Goal: Task Accomplishment & Management: Manage account settings

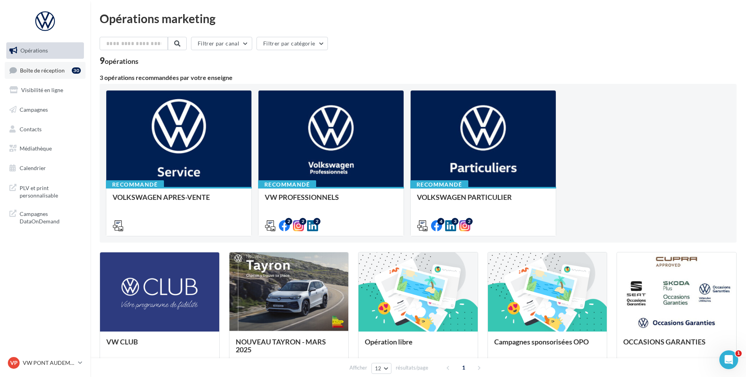
click at [48, 74] on link "Boîte de réception 30" at bounding box center [45, 70] width 81 height 17
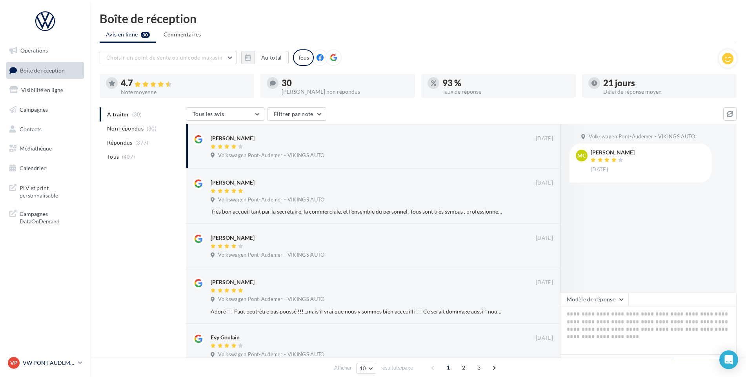
click at [58, 364] on p "VW PONT AUDEMER" at bounding box center [49, 363] width 52 height 8
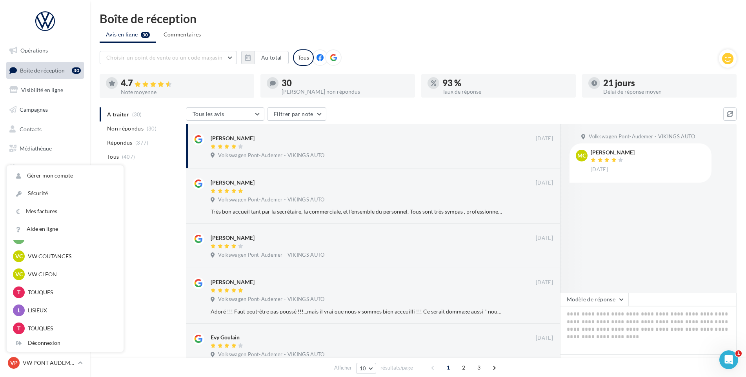
scroll to position [235, 0]
click at [75, 252] on p "VW COUTANCES" at bounding box center [71, 252] width 86 height 8
